Goal: Task Accomplishment & Management: Manage account settings

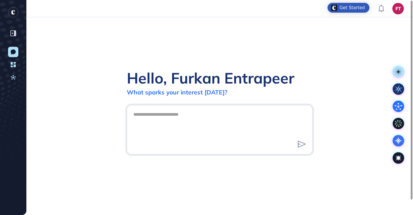
scroll to position [0, 0]
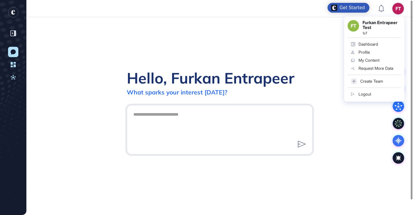
click at [366, 96] on link "Logout" at bounding box center [373, 94] width 53 height 8
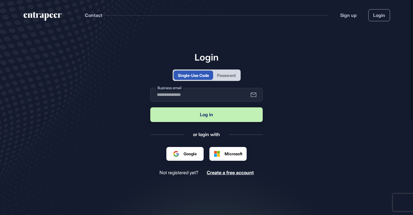
click at [228, 74] on div "Password" at bounding box center [226, 75] width 18 height 6
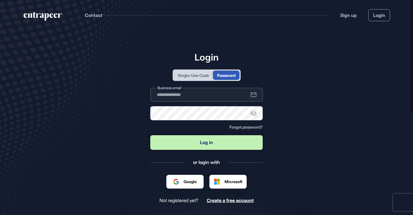
click at [204, 96] on input "text" at bounding box center [206, 95] width 112 height 14
type input "**********"
click at [206, 142] on button "Log in" at bounding box center [206, 142] width 112 height 15
